Goal: Information Seeking & Learning: Learn about a topic

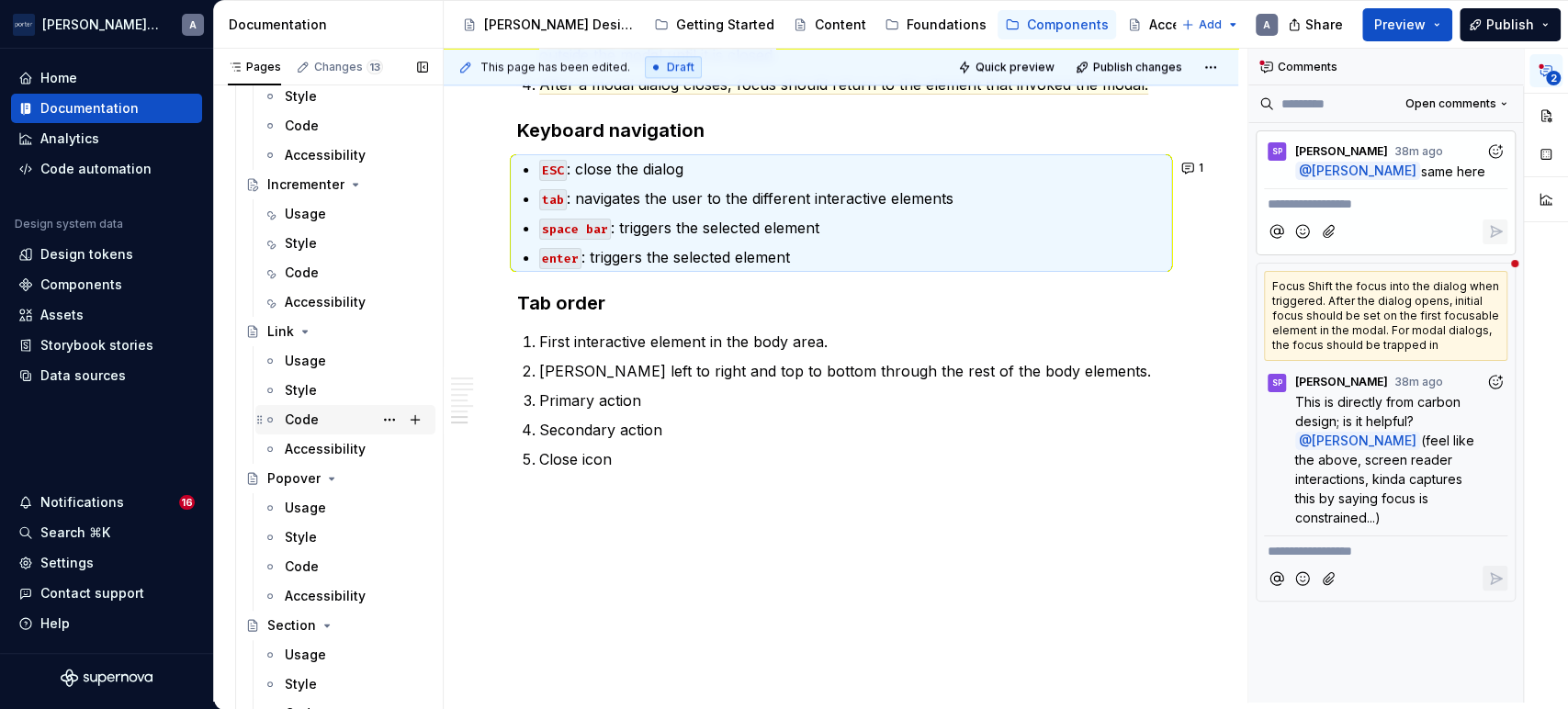
scroll to position [982, 0]
click at [296, 480] on div "Popover" at bounding box center [294, 480] width 53 height 19
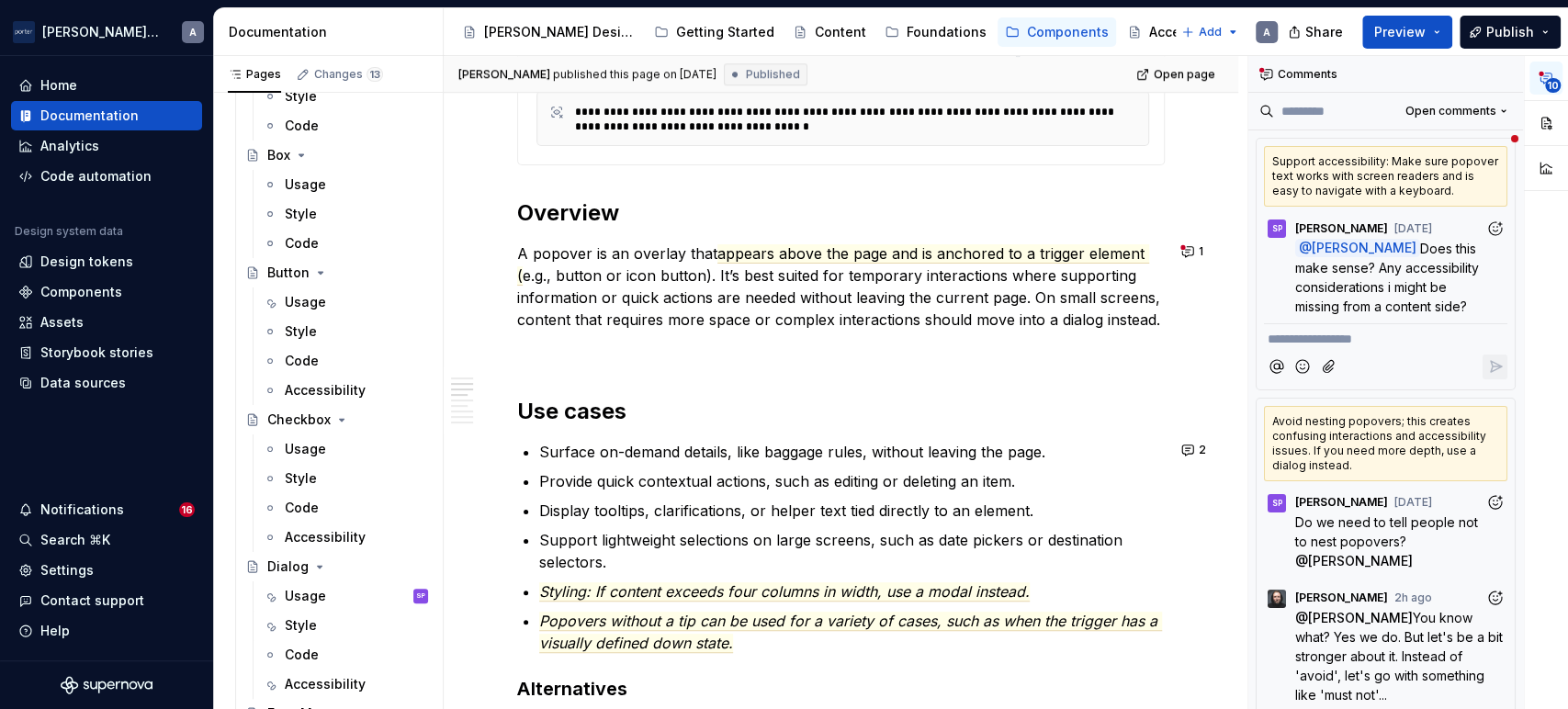
scroll to position [1020, 0]
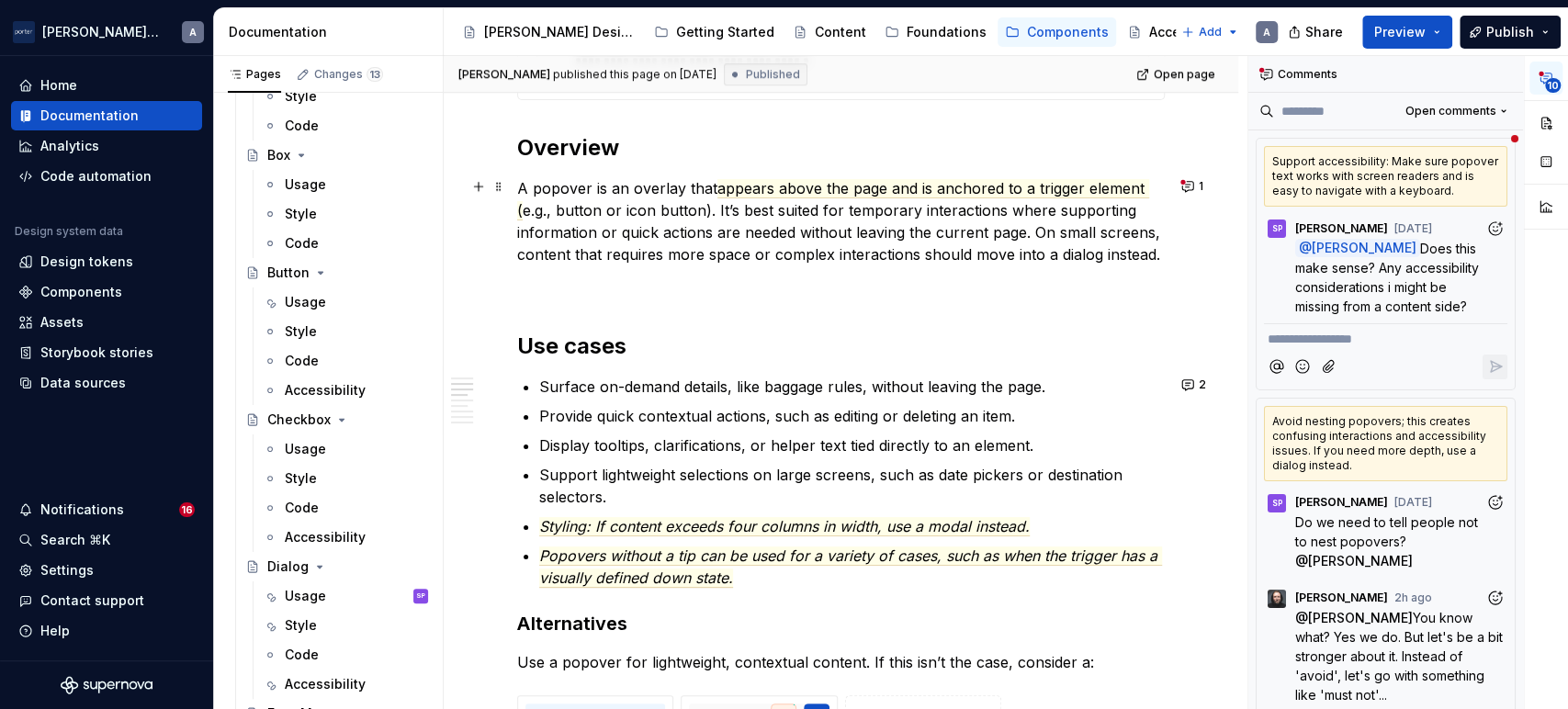
click at [680, 260] on p "A popover is an overlay that appears above the page and is anchored to a trigge…" at bounding box center [841, 221] width 647 height 88
click at [1196, 179] on button "1" at bounding box center [1194, 186] width 36 height 26
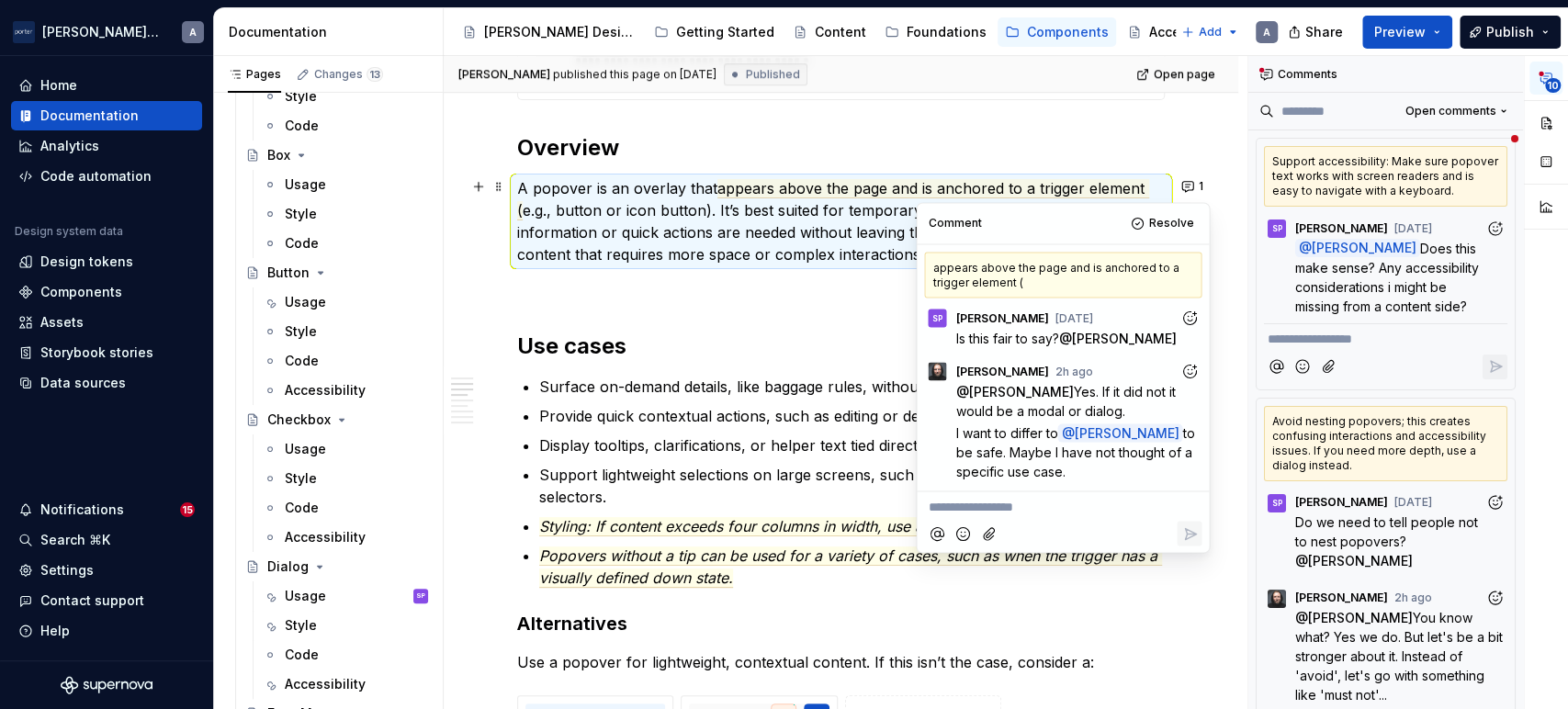
click at [766, 261] on p "A popover is an overlay that appears above the page and is anchored to a trigge…" at bounding box center [841, 221] width 647 height 88
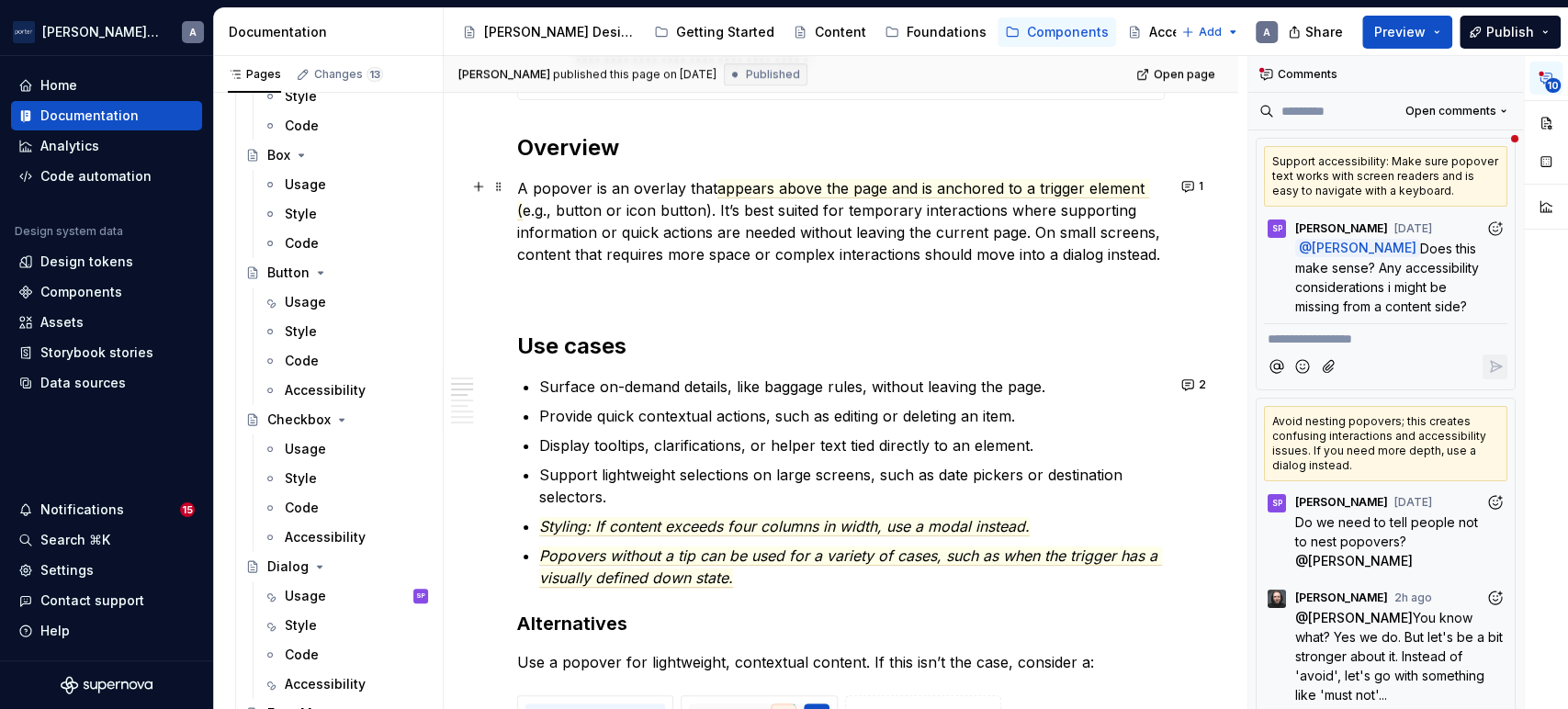
click at [810, 244] on p "A popover is an overlay that appears above the page and is anchored to a trigge…" at bounding box center [841, 221] width 647 height 88
type textarea "*"
click at [1178, 182] on button "1" at bounding box center [1194, 186] width 36 height 26
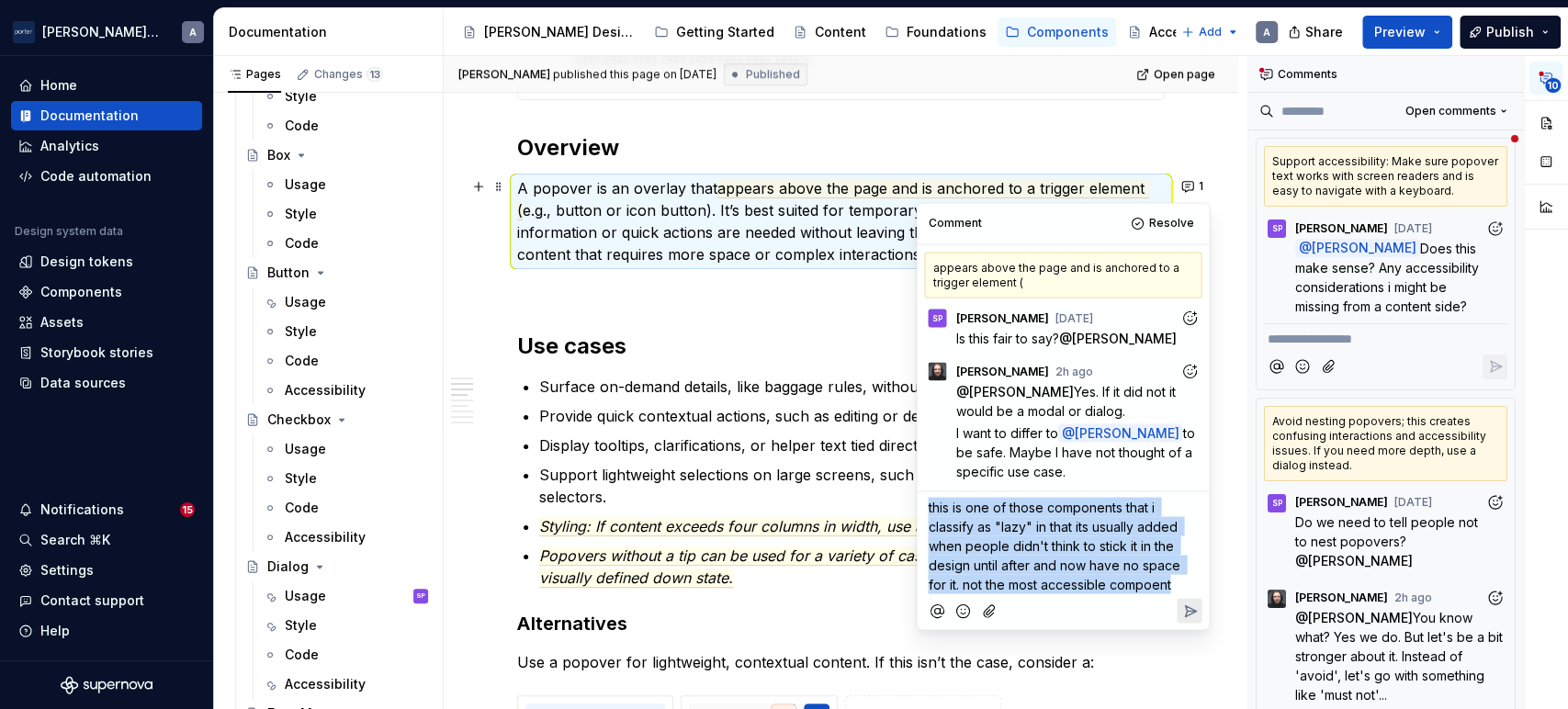
copy span "this is one of those components that i classify as "lazy" in that its usually a…"
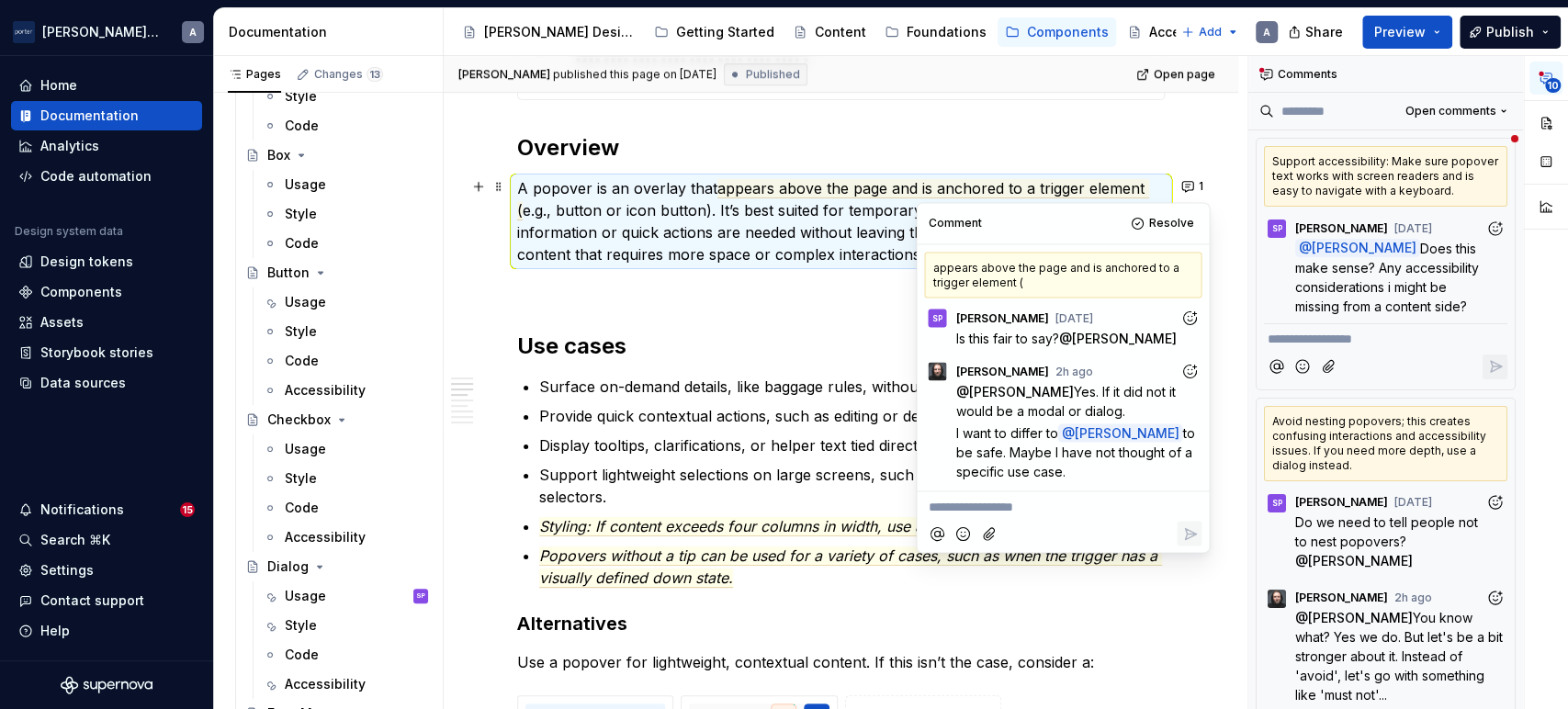
click at [663, 331] on h2 "Use cases" at bounding box center [841, 346] width 647 height 30
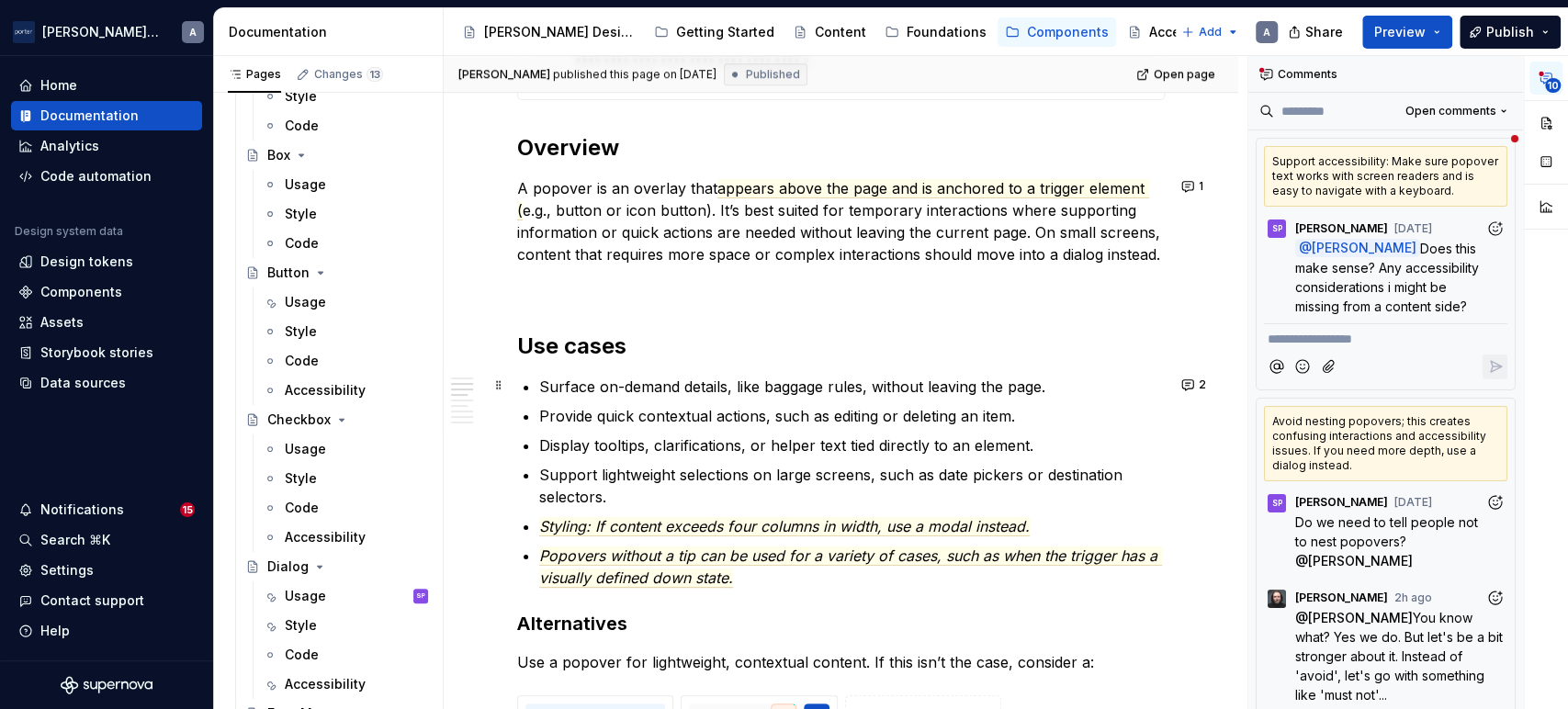
click at [765, 376] on p "Surface on-demand details, like baggage rules, without leaving the page." at bounding box center [852, 387] width 626 height 22
click at [793, 406] on p "Provide quick contextual actions, such as editing or deleting an item." at bounding box center [852, 416] width 626 height 22
click at [803, 445] on p "Display tooltips, clarifications, or helper text tied directly to an element." at bounding box center [852, 445] width 626 height 22
click at [805, 485] on p "Support lightweight selections on large screens, such as date pickers or destin…" at bounding box center [852, 485] width 626 height 44
click at [1205, 178] on button "1" at bounding box center [1194, 186] width 36 height 26
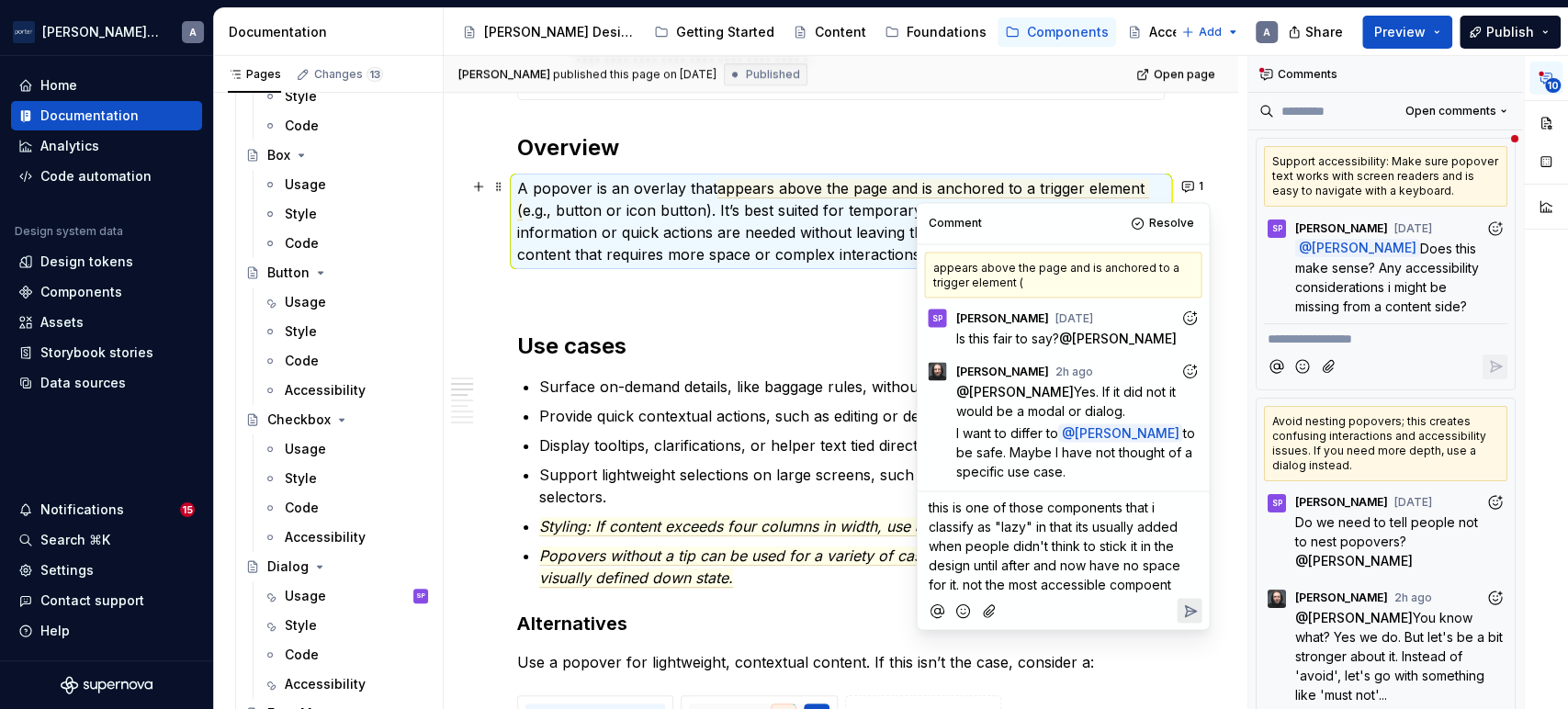
click at [1136, 592] on span "this is one of those components that i classify as "lazy" in that its usually a…" at bounding box center [1055, 545] width 256 height 93
click at [1154, 592] on span "this is one of those components that i classify as "lazy" in that its usually a…" at bounding box center [1055, 545] width 256 height 93
click at [1171, 593] on p "this is one of those components that i classify as "lazy" in that its usually a…" at bounding box center [1063, 545] width 270 height 97
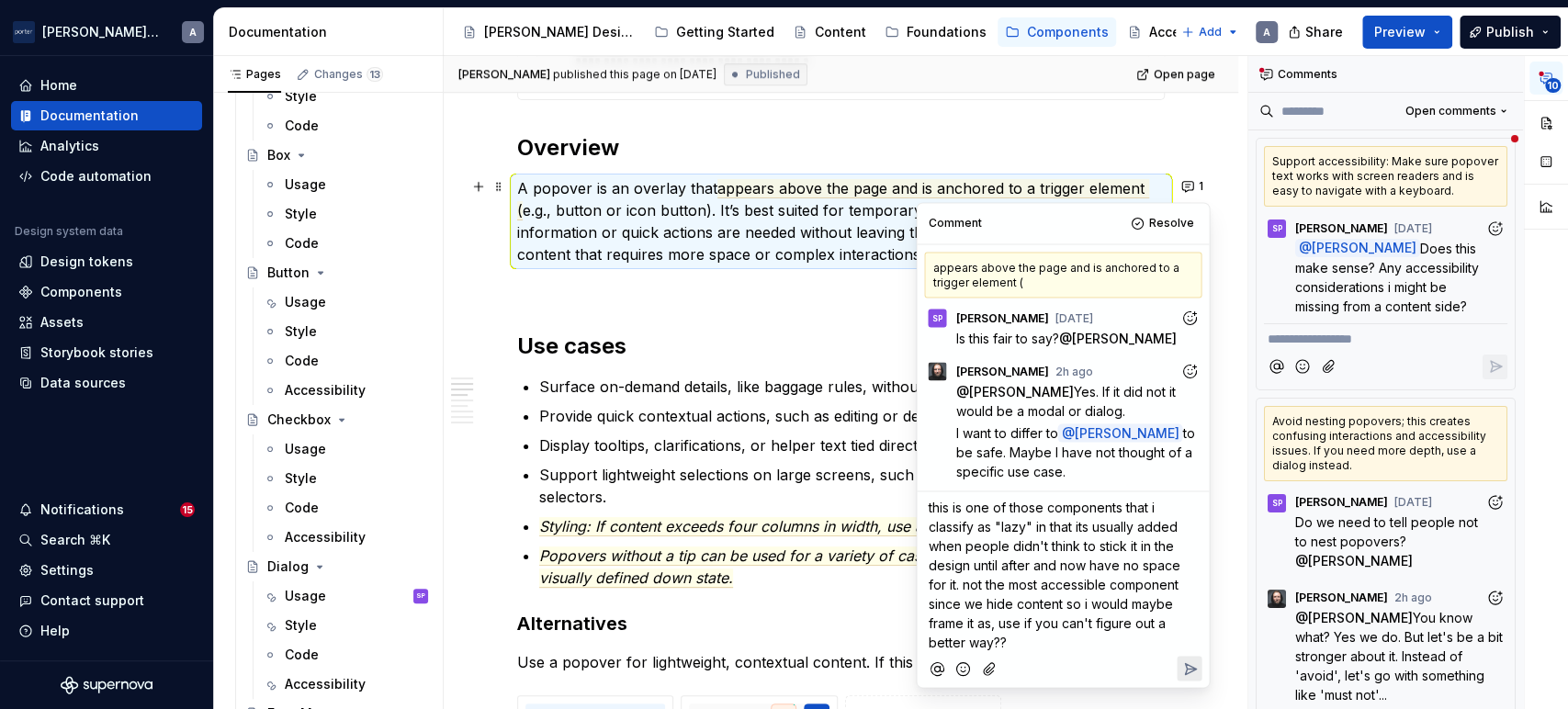
click at [1199, 672] on button "Reply" at bounding box center [1189, 668] width 25 height 25
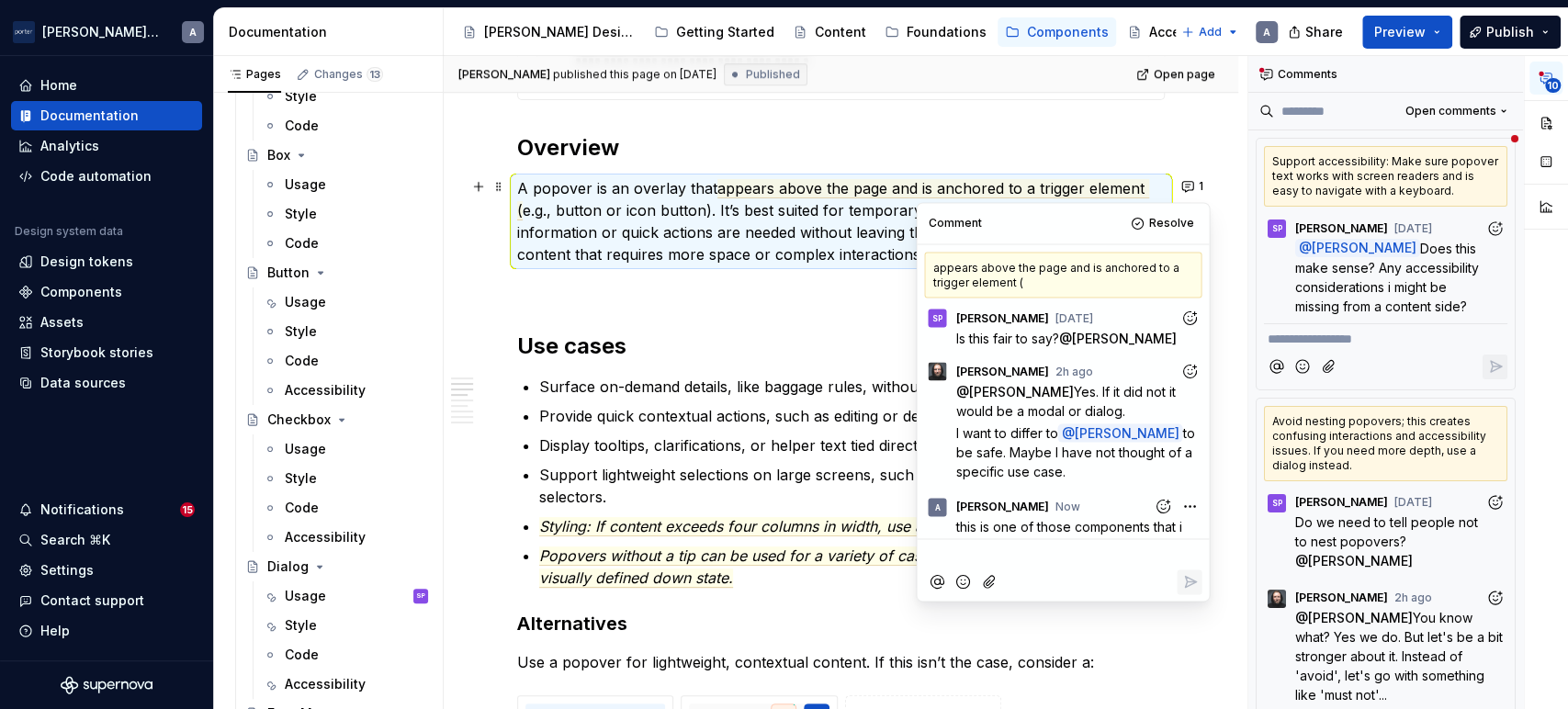
scroll to position [179, 0]
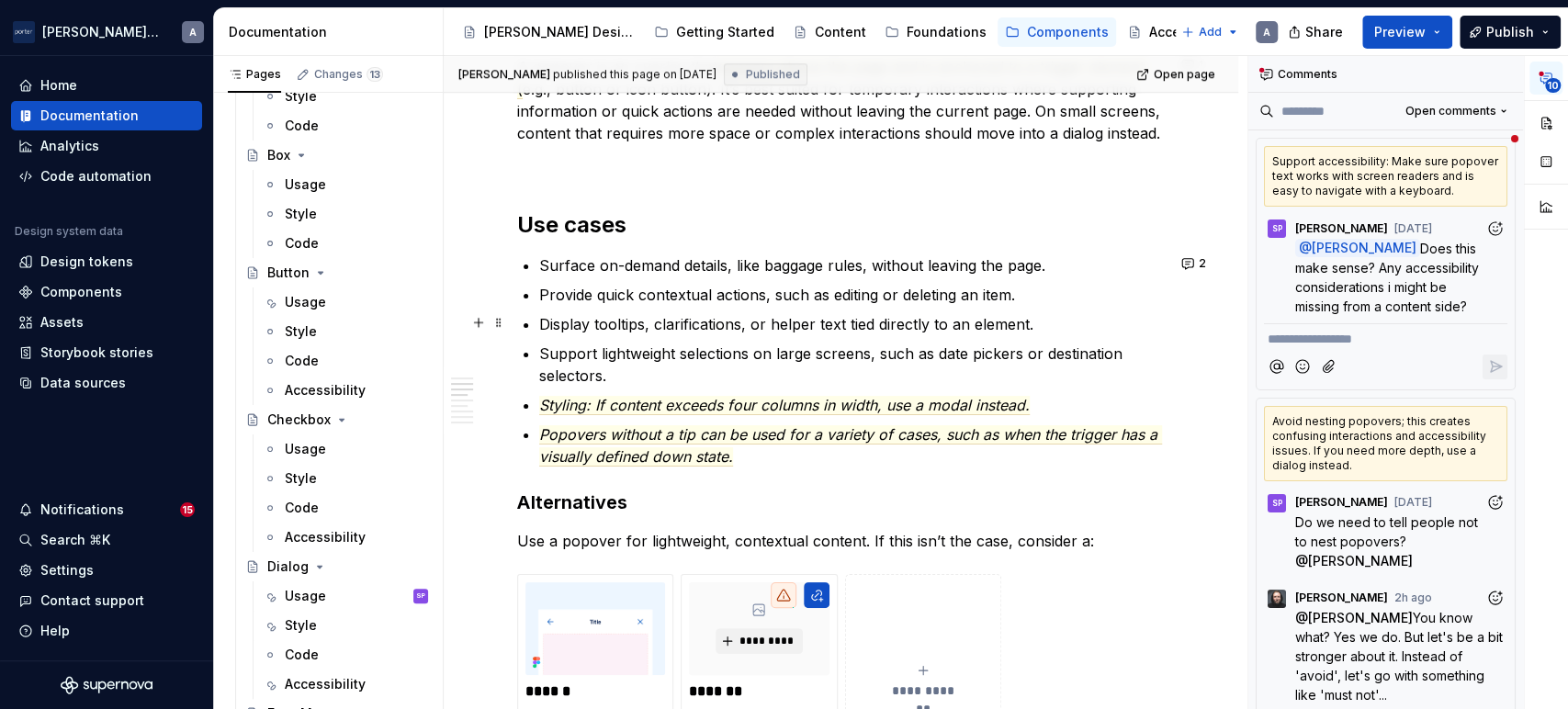
scroll to position [1190, 0]
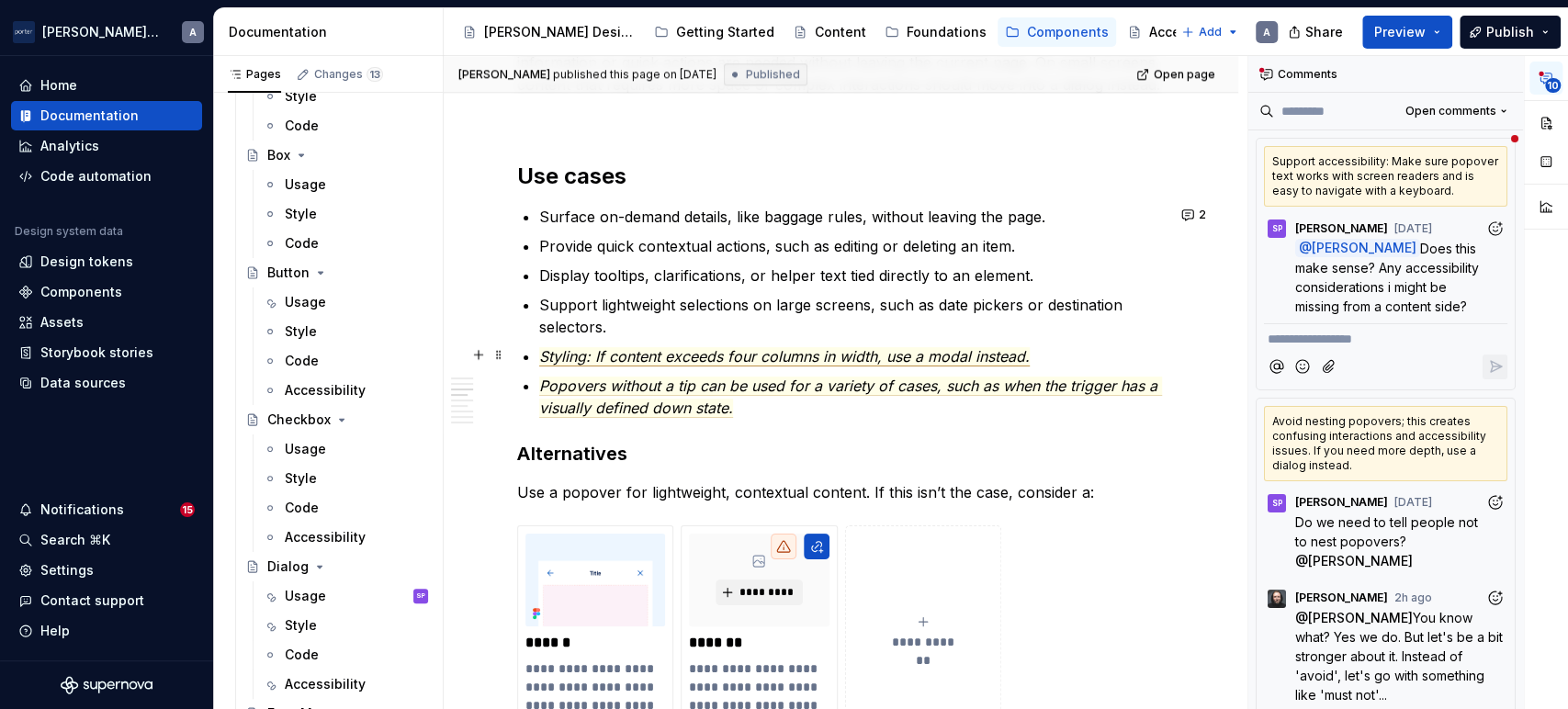
click at [838, 361] on span "Styling: If content exceeds four columns in width, use a modal instead." at bounding box center [784, 357] width 490 height 20
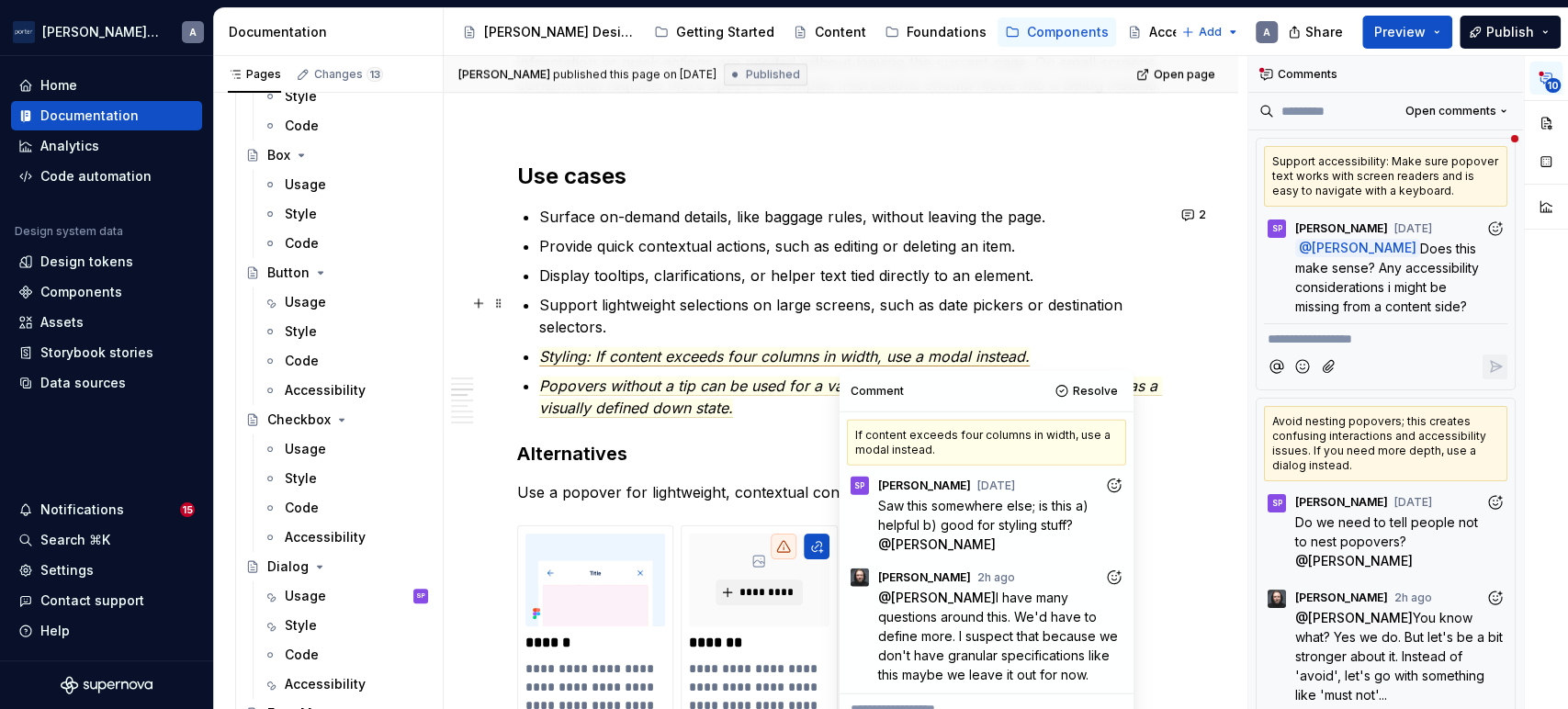
click at [795, 296] on p "Support lightweight selections on large screens, such as date pickers or destin…" at bounding box center [852, 316] width 626 height 44
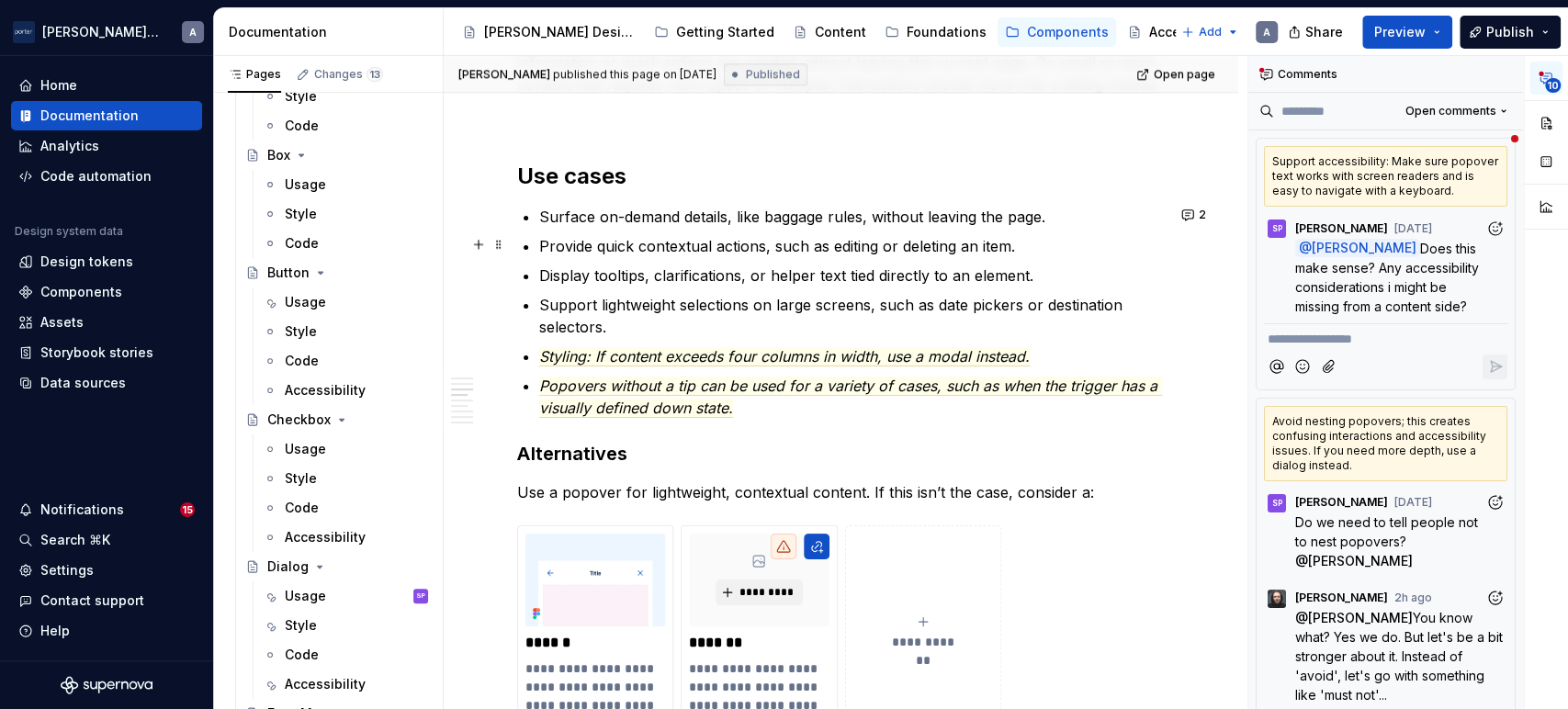
click at [785, 226] on ul "Surface on-demand details, like baggage rules, without leaving the page. Provid…" at bounding box center [852, 313] width 626 height 213
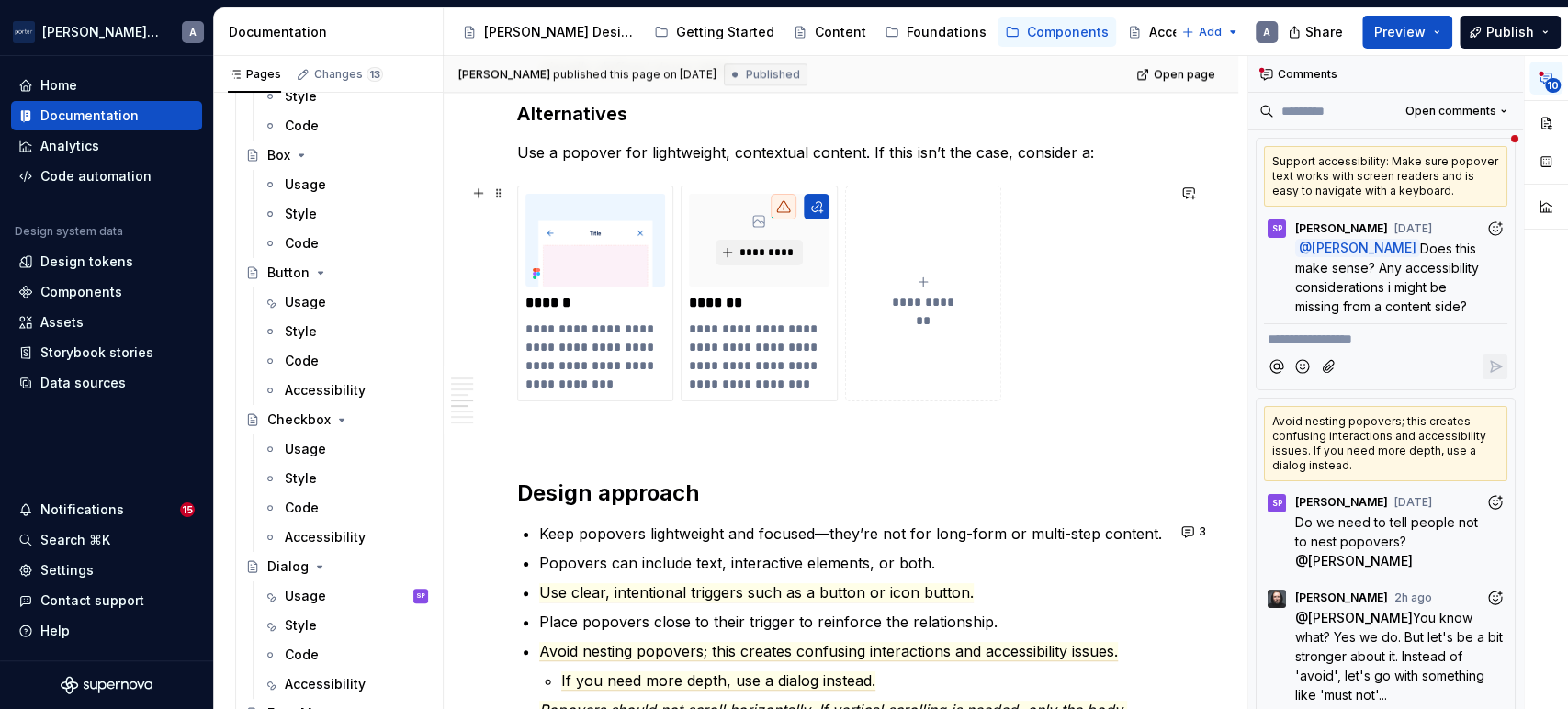
scroll to position [1699, 0]
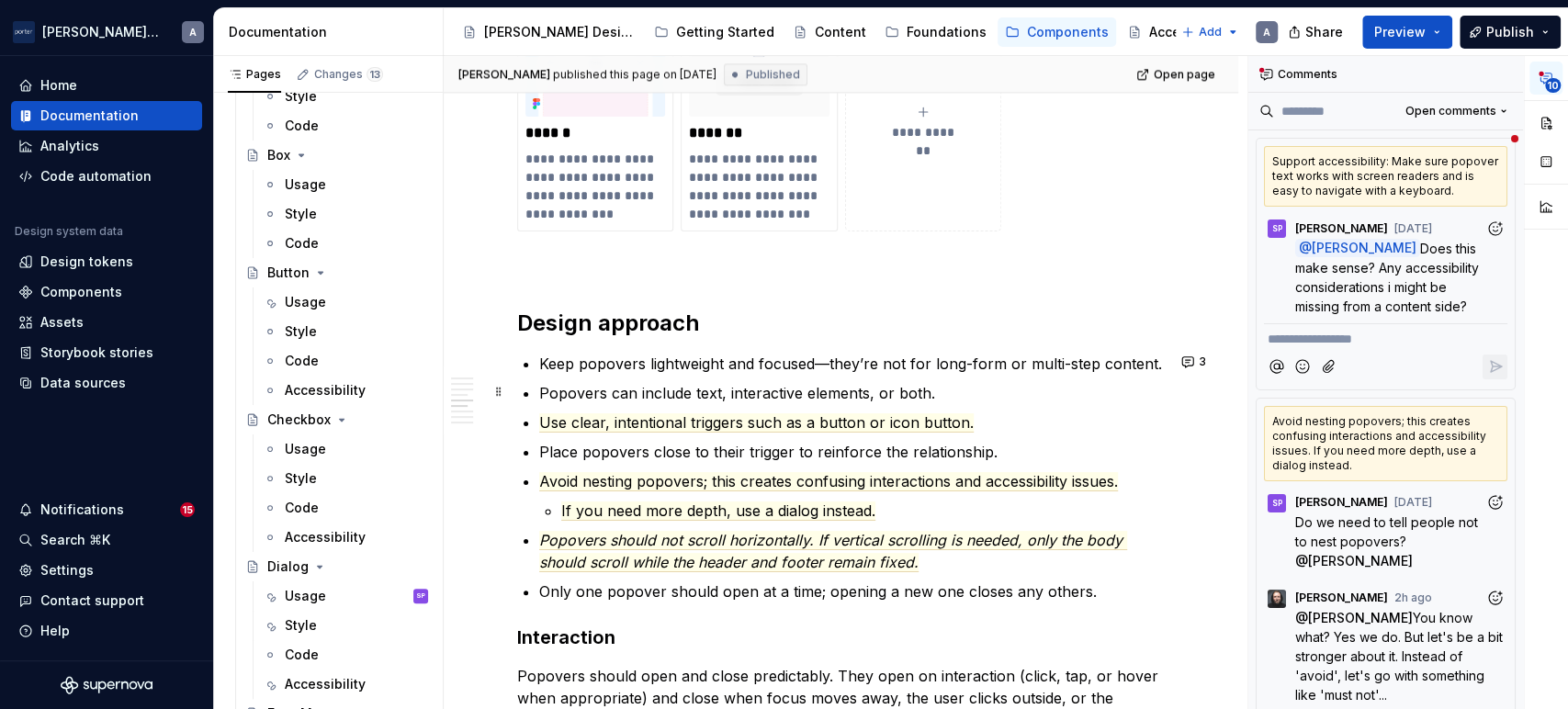
click at [930, 392] on p "Popovers can include text, interactive elements, or both." at bounding box center [852, 392] width 626 height 22
click at [837, 445] on p "Place popovers close to their trigger to reinforce the relationship." at bounding box center [852, 452] width 626 height 22
click at [801, 394] on commenthighlight "Popovers can include text, interactive elements, or both." at bounding box center [736, 392] width 396 height 19
click at [876, 446] on p "Place popovers close to their trigger to reinforce the relationship." at bounding box center [852, 452] width 626 height 22
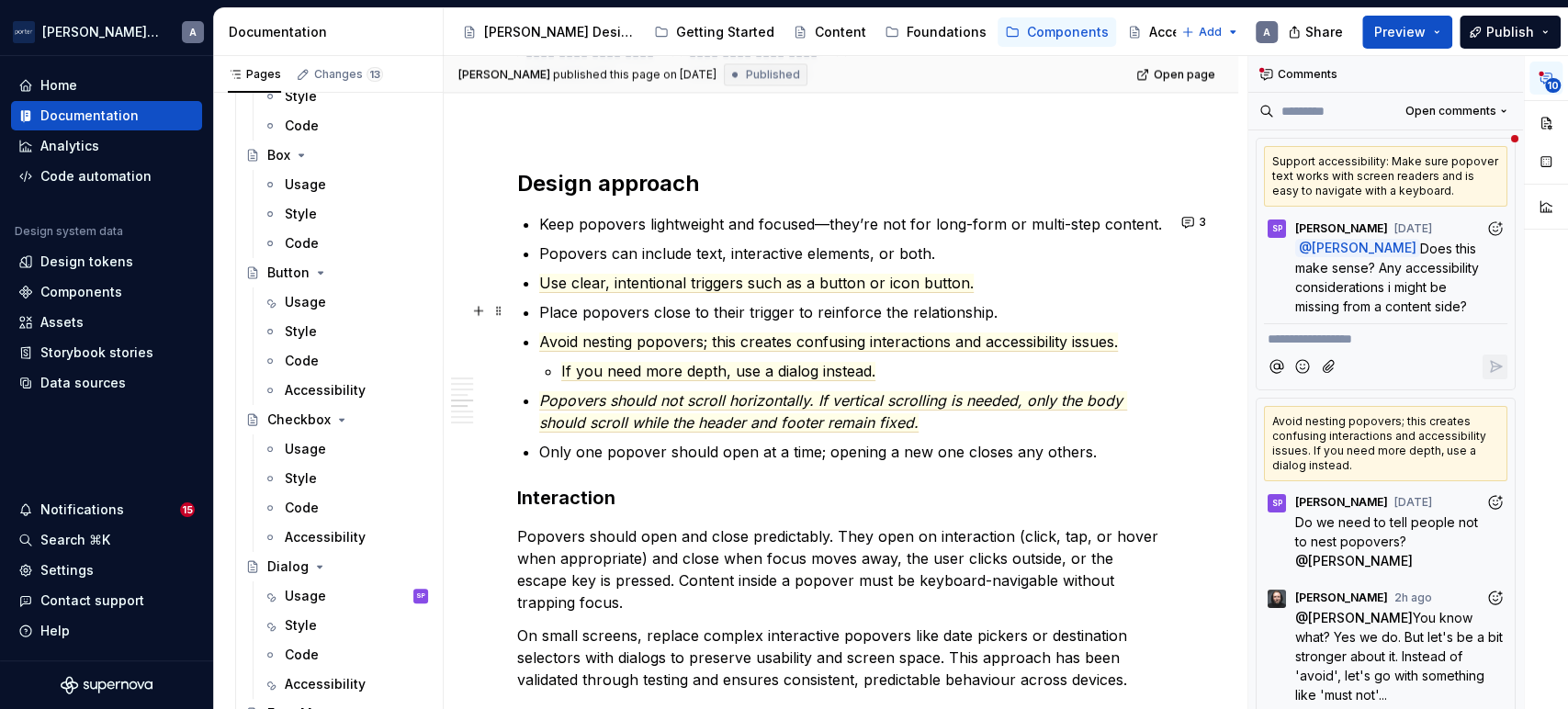
scroll to position [1870, 0]
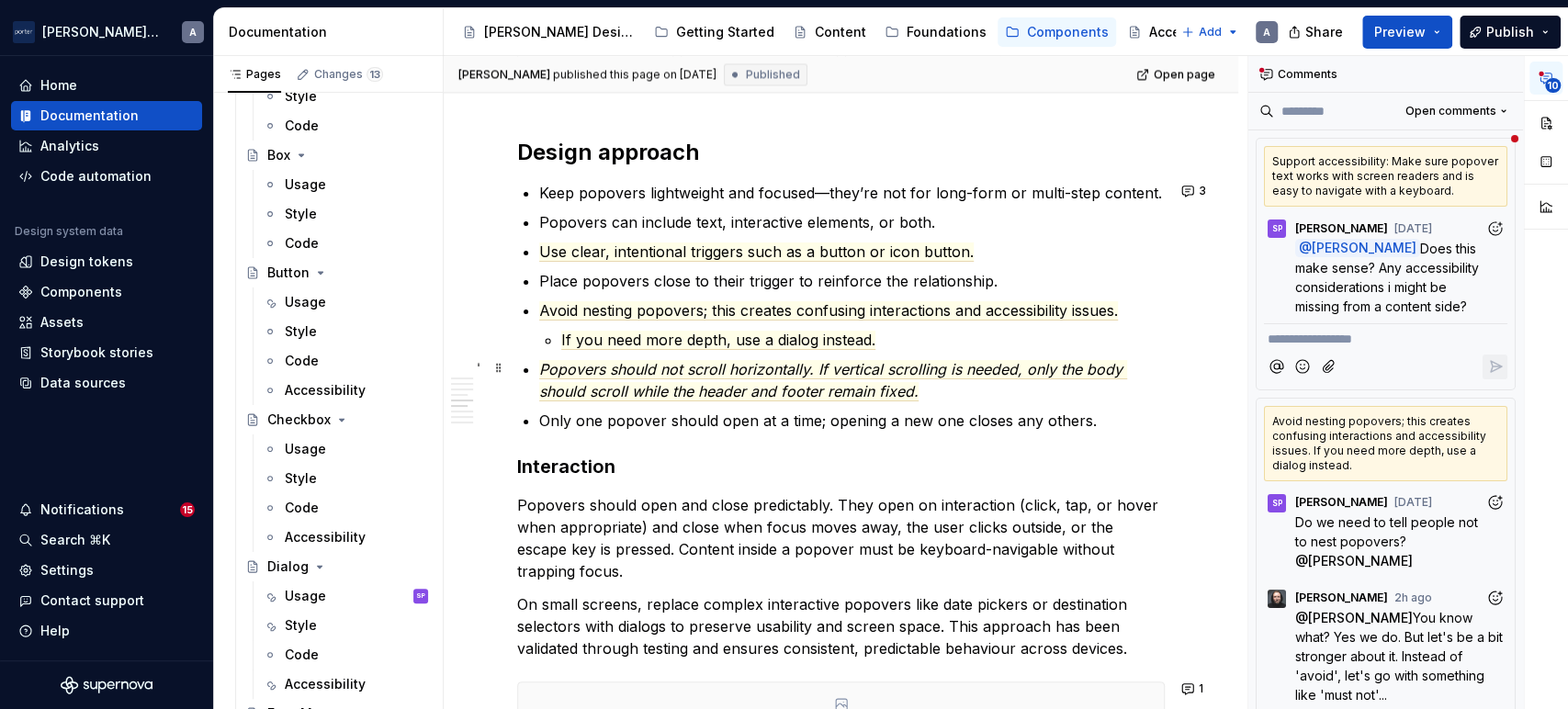
click at [978, 388] on p "Popovers should not scroll horizontally. If vertical scrolling is needed, only …" at bounding box center [852, 380] width 626 height 44
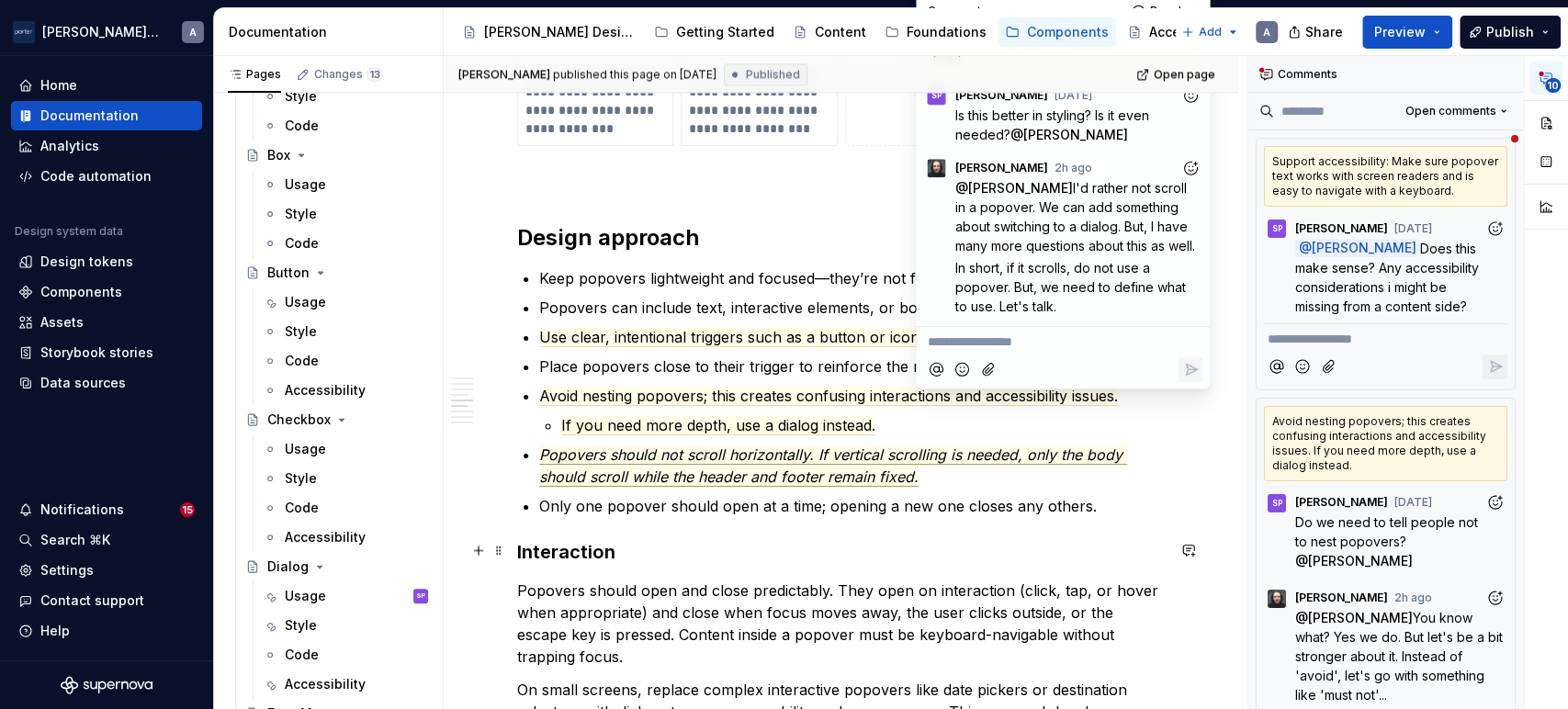
scroll to position [1699, 0]
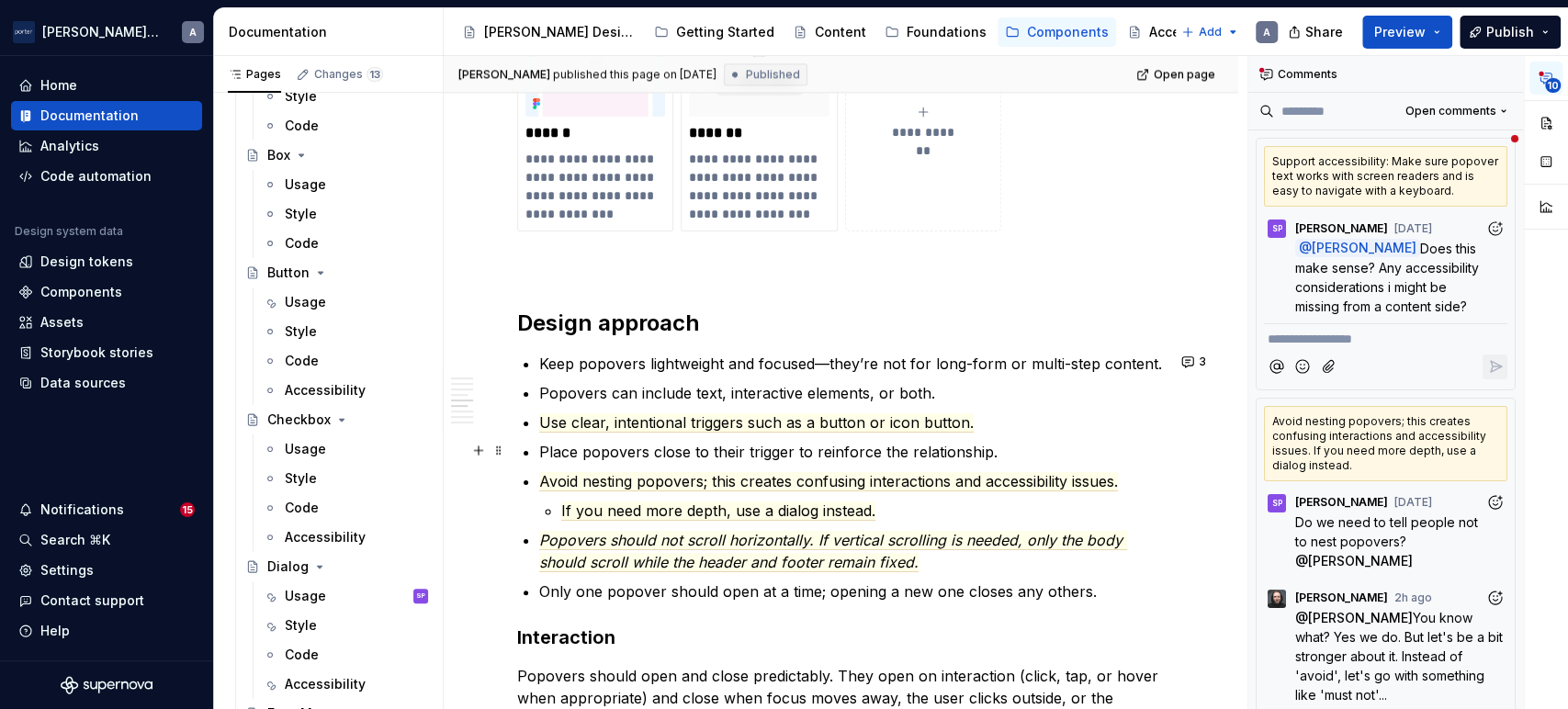
click at [750, 443] on p "Place popovers close to their trigger to reinforce the relationship." at bounding box center [852, 452] width 626 height 22
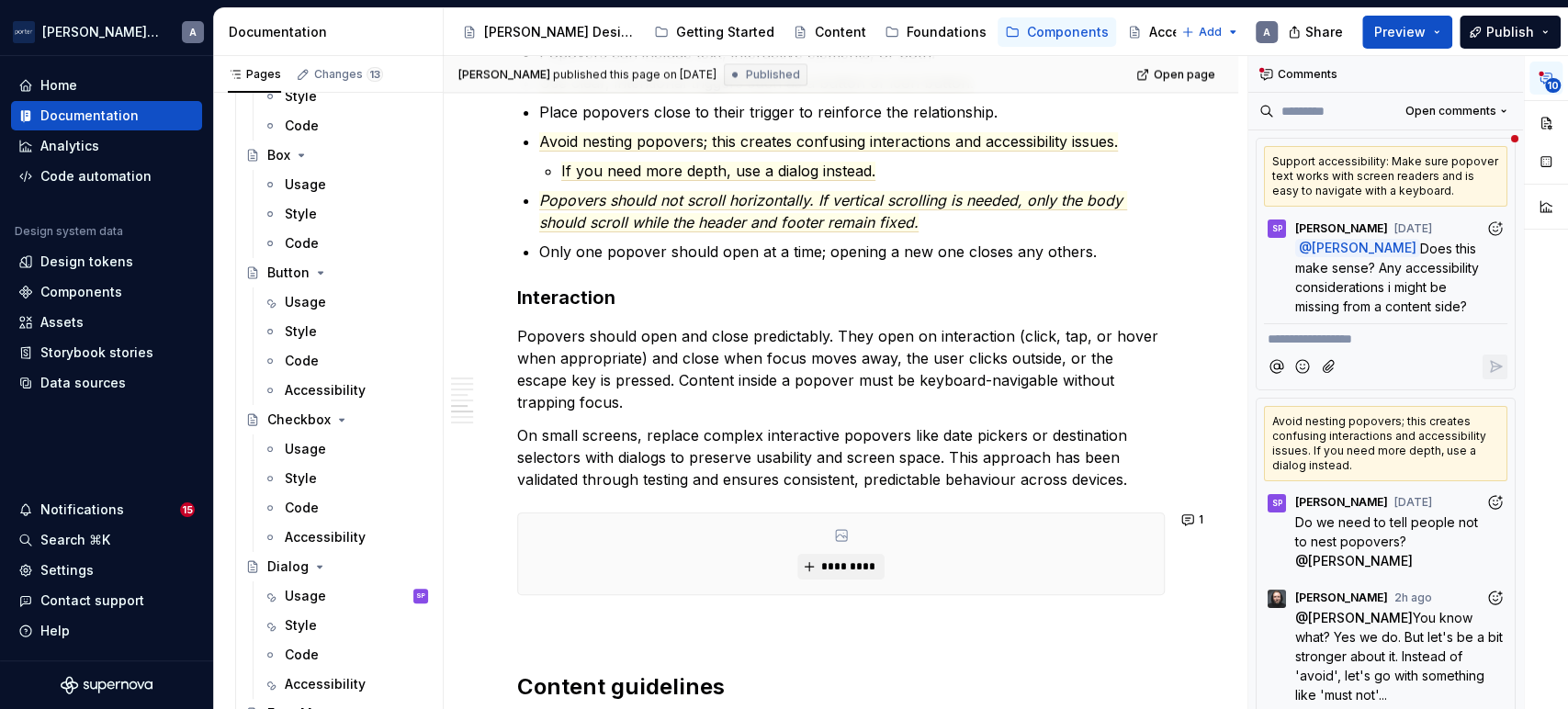
scroll to position [2040, 0]
click at [747, 395] on p "Popovers should open and close predictably. They open on interaction (click, ta…" at bounding box center [841, 368] width 647 height 88
click at [668, 392] on p "Popovers should open and close predictably. They open on interaction (click, ta…" at bounding box center [841, 368] width 647 height 88
click at [636, 400] on p "Popovers should open and close predictably. They open on interaction (click, ta…" at bounding box center [841, 368] width 647 height 88
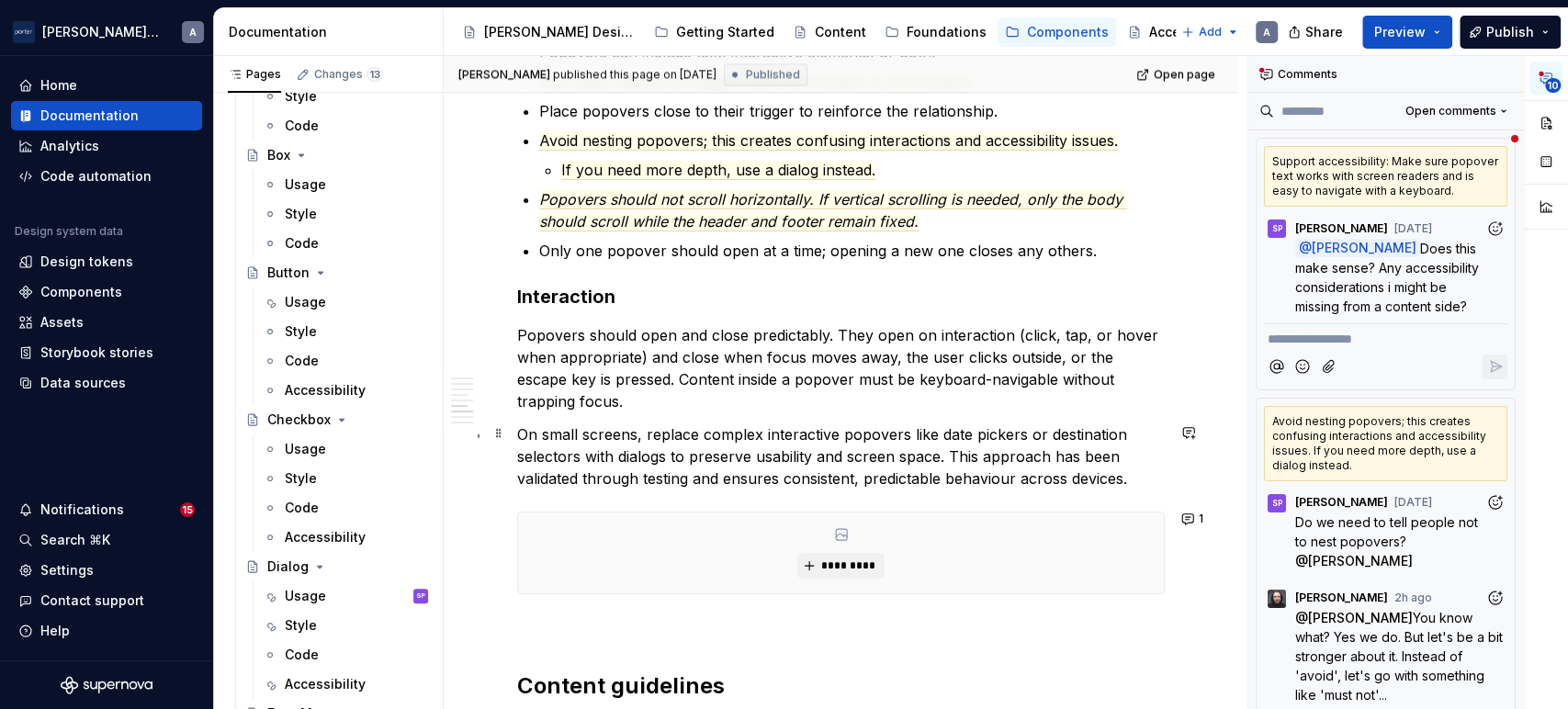
click at [973, 434] on p "On small screens, replace complex interactive popovers like date pickers or des…" at bounding box center [841, 456] width 647 height 66
click at [606, 392] on p "Popovers should open and close predictably. They open on interaction (click, ta…" at bounding box center [841, 368] width 647 height 88
click at [689, 469] on p "On small screens, replace complex interactive popovers like date pickers or des…" at bounding box center [841, 456] width 647 height 66
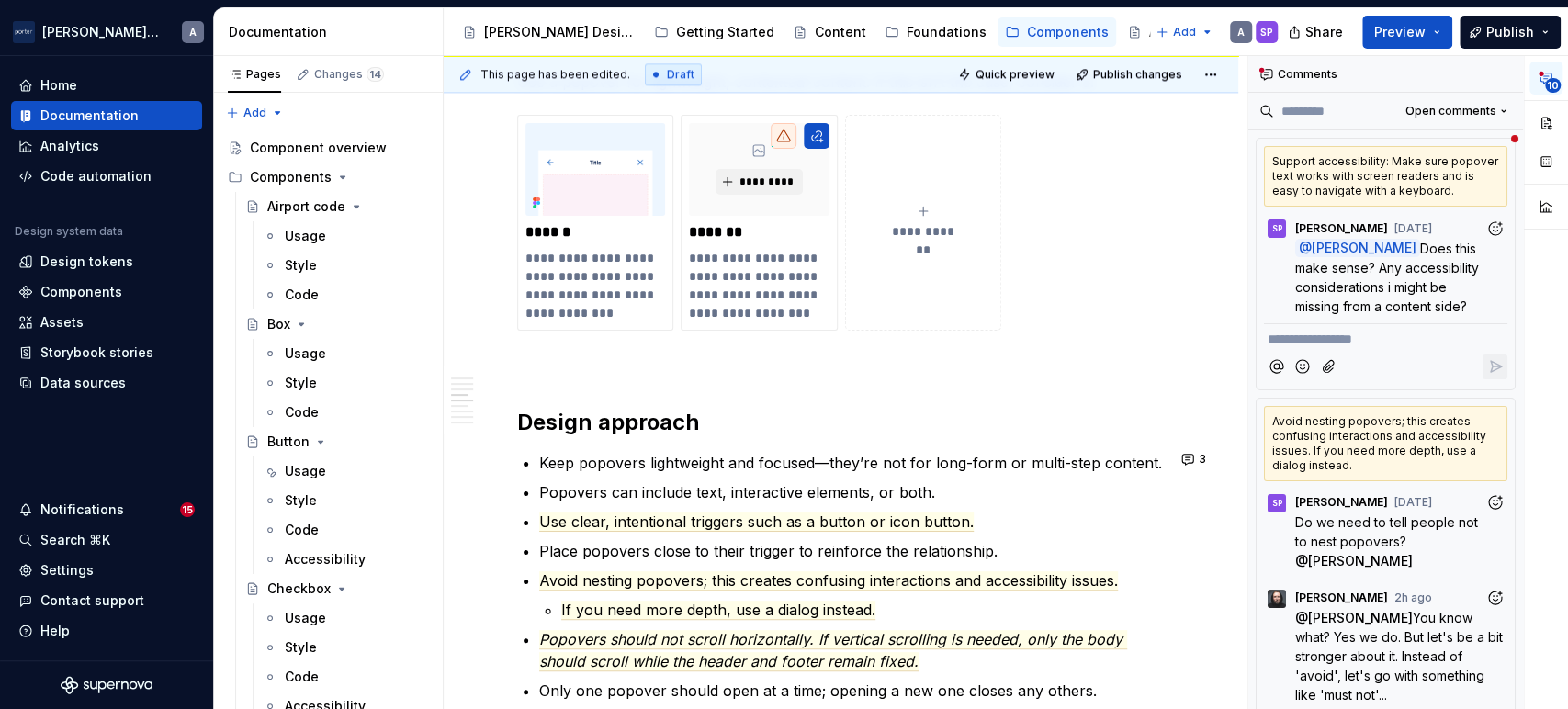
scroll to position [1543, 0]
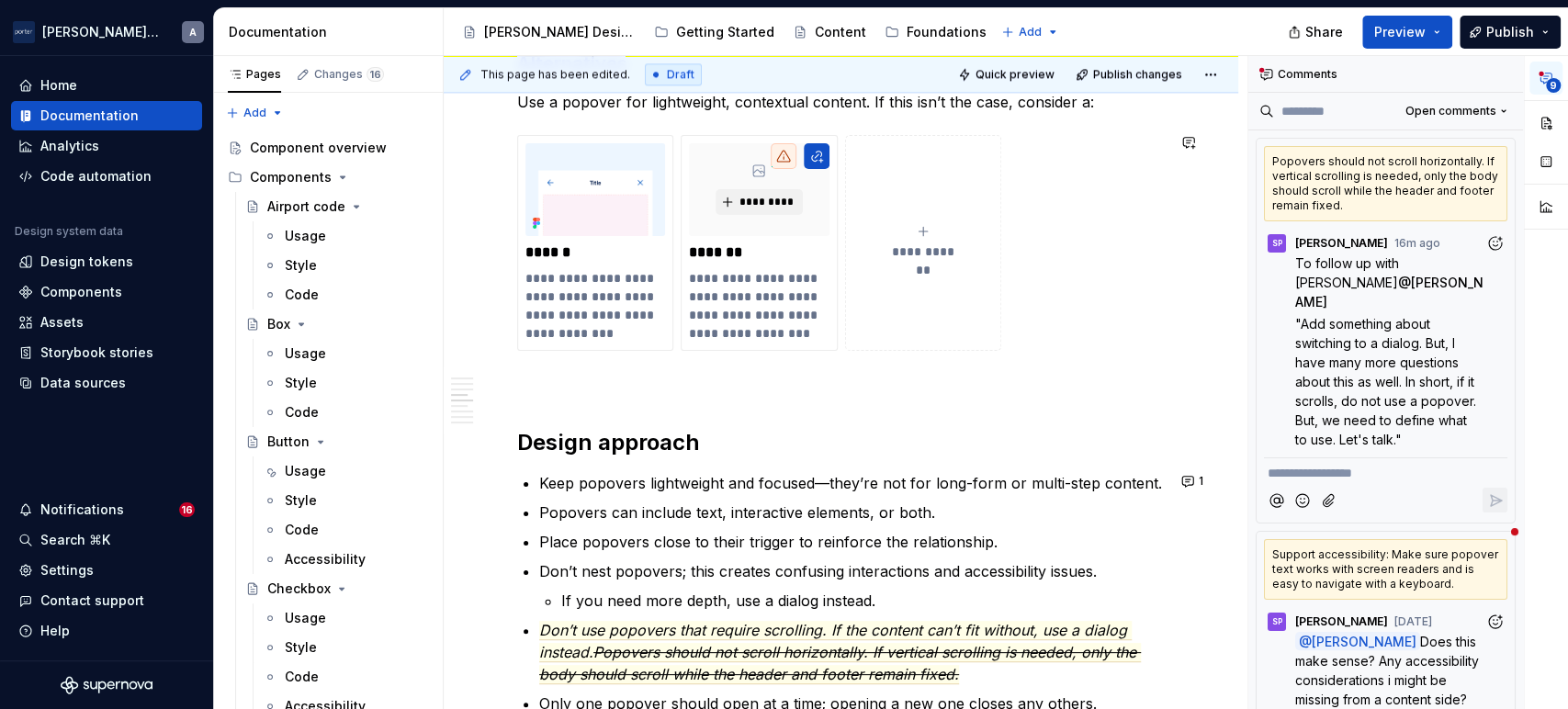
type textarea "*"
